Goal: Find specific page/section: Find specific page/section

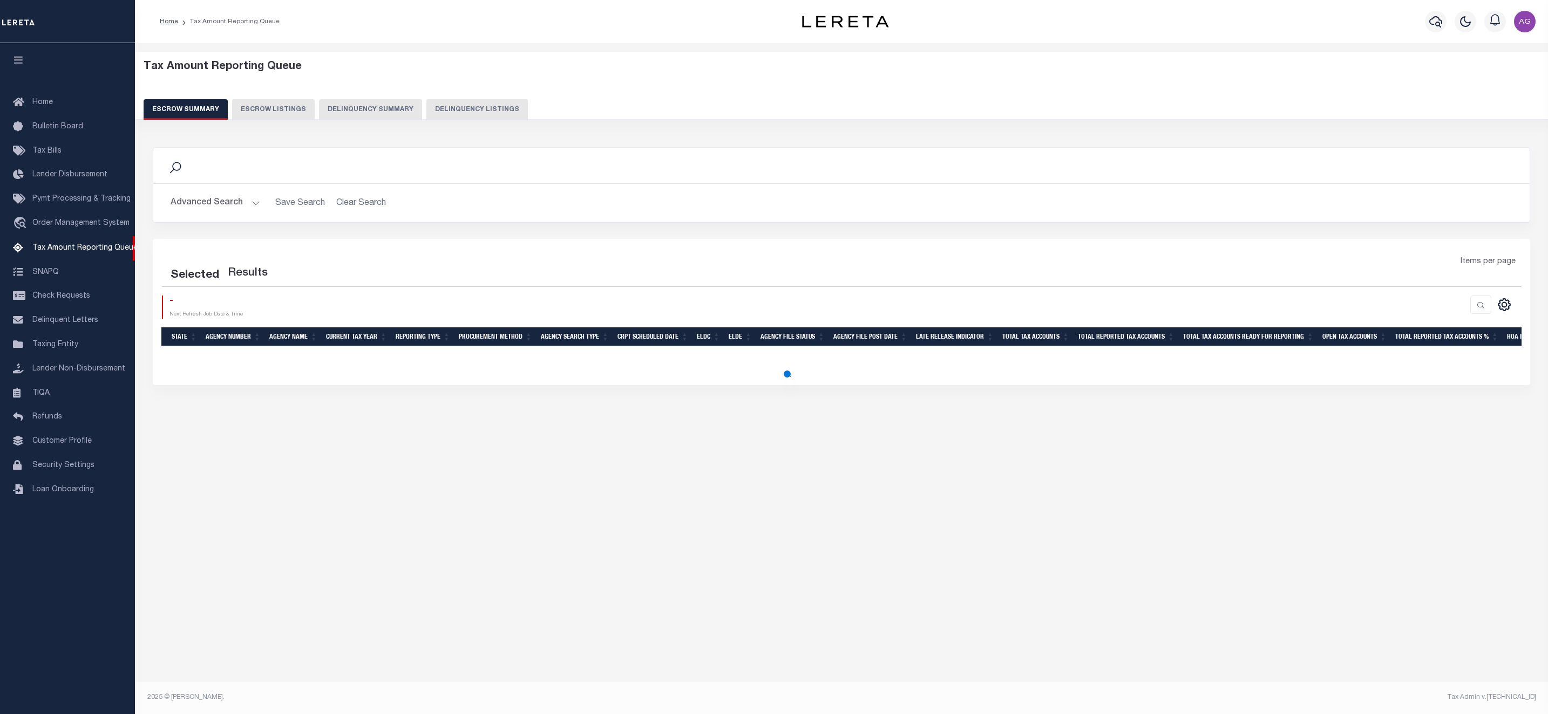
select select "100"
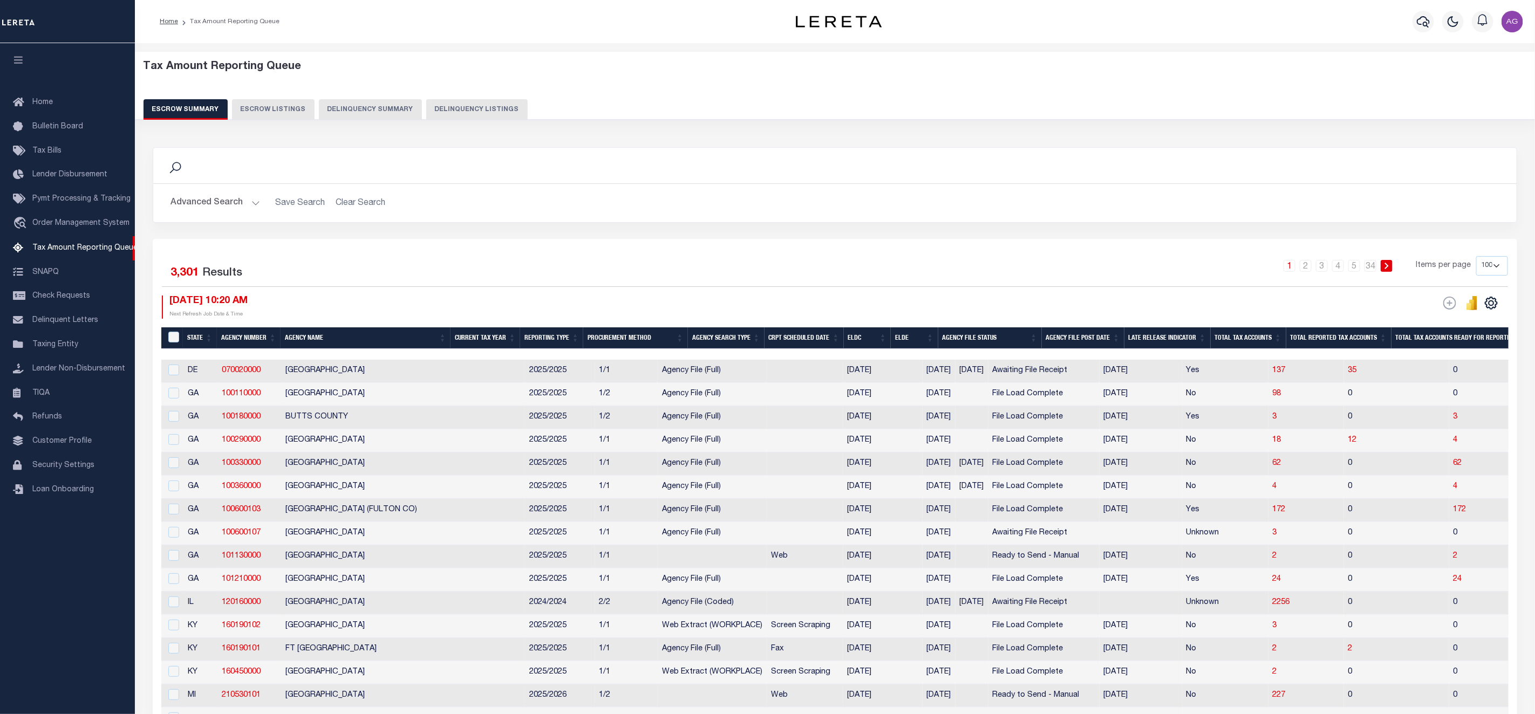
click at [383, 112] on button "Delinquency Summary" at bounding box center [370, 109] width 103 height 21
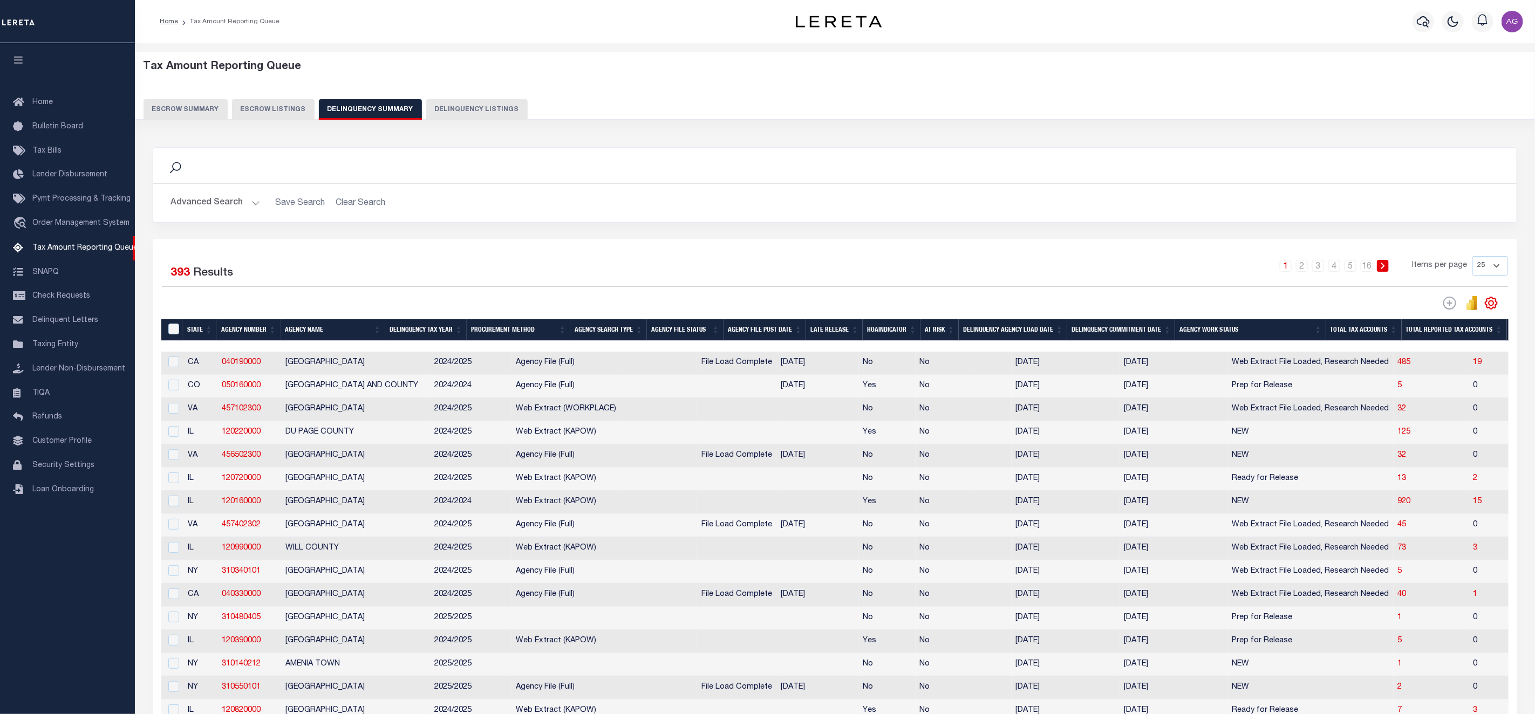
click at [221, 215] on div "Advanced Search Save Search Clear Search SummaryGridWrapper_dynamictable_____De…" at bounding box center [835, 203] width 1364 height 38
click at [221, 206] on button "Advanced Search" at bounding box center [216, 203] width 90 height 21
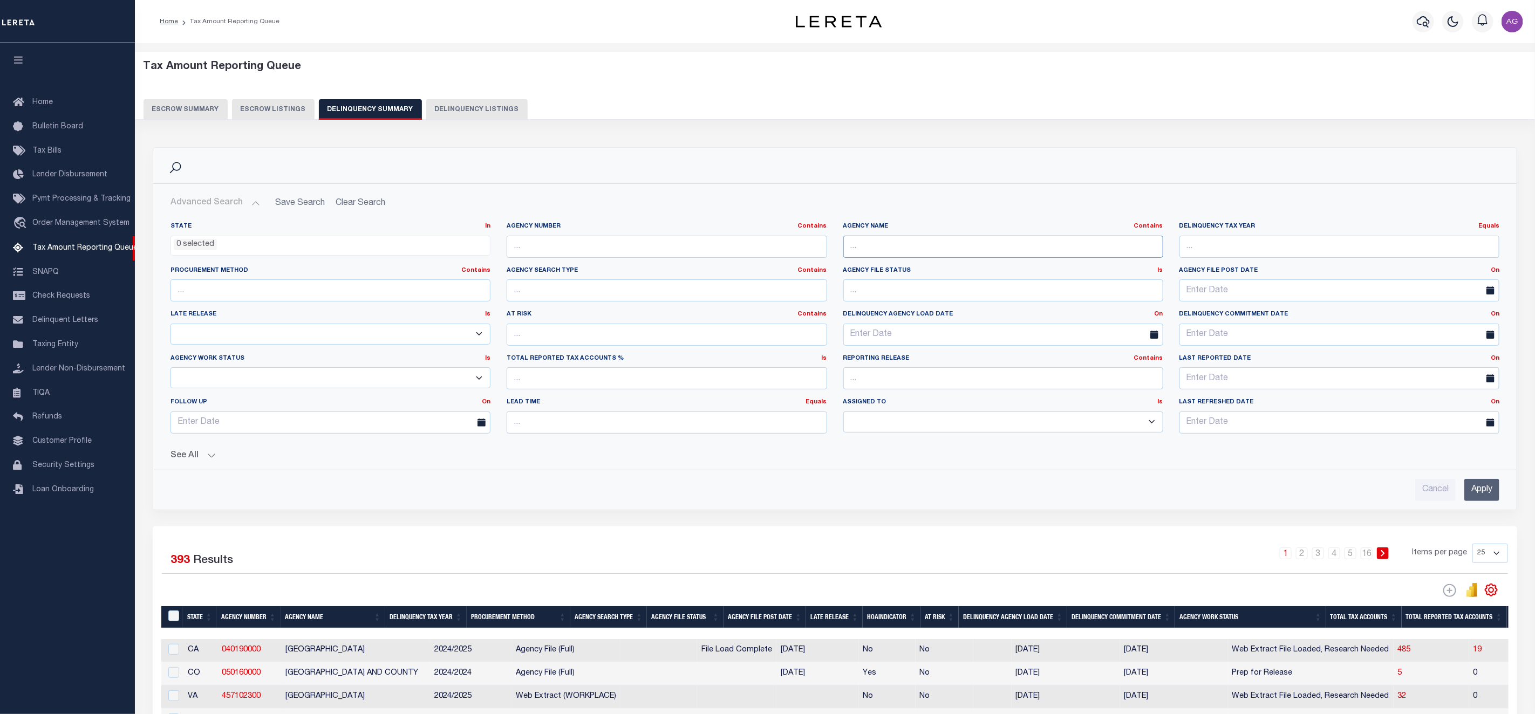
click at [948, 244] on input "text" at bounding box center [1003, 247] width 320 height 22
click at [948, 244] on input "TONE" at bounding box center [1003, 247] width 320 height 22
type input "STONE"
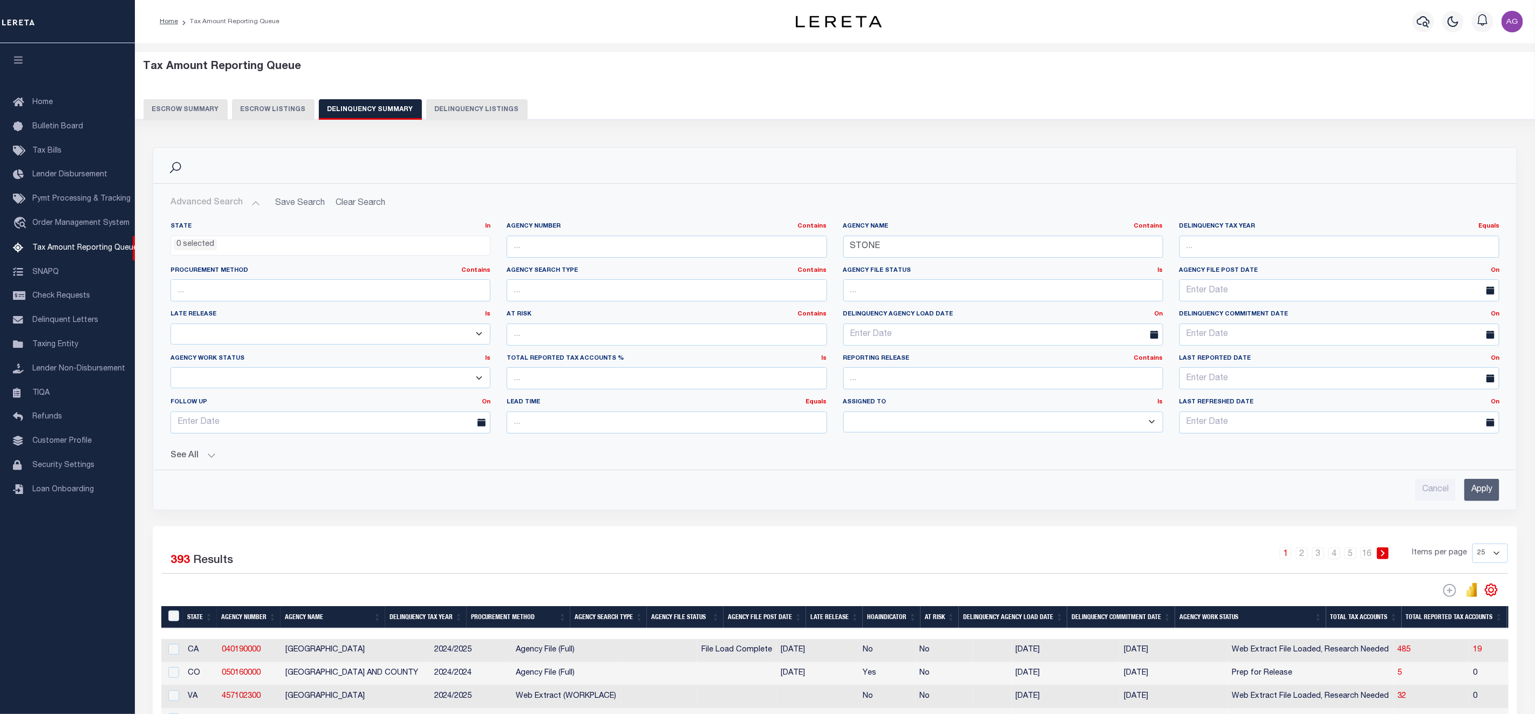
click at [1494, 501] on input "Apply" at bounding box center [1482, 490] width 35 height 22
